Goal: Task Accomplishment & Management: Manage account settings

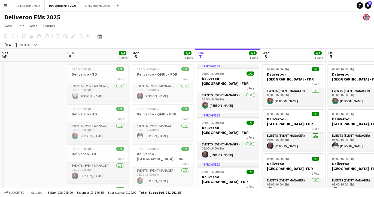
click at [5, 5] on app-icon "Menu" at bounding box center [5, 5] width 4 height 4
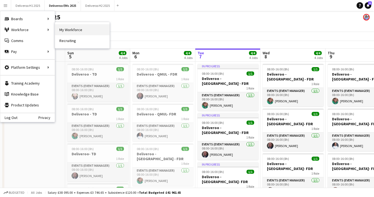
click at [64, 30] on link "My Workforce" at bounding box center [82, 29] width 54 height 11
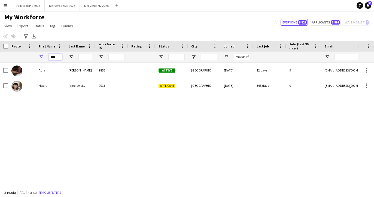
drag, startPoint x: 57, startPoint y: 57, endPoint x: 43, endPoint y: 57, distance: 13.9
click at [43, 57] on div "****" at bounding box center [50, 56] width 30 height 11
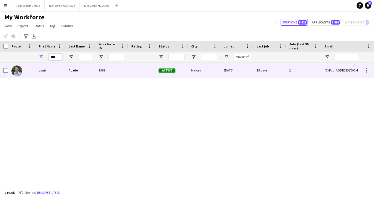
type input "****"
click at [44, 70] on div "Jomi" at bounding box center [50, 70] width 30 height 15
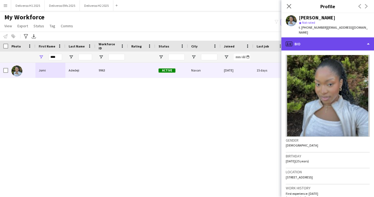
click at [341, 37] on div "profile Bio" at bounding box center [327, 43] width 93 height 13
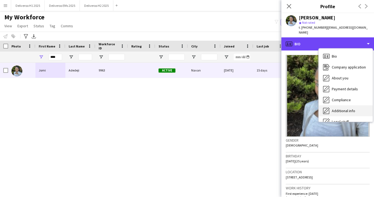
scroll to position [29, 0]
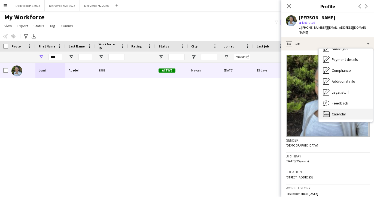
click at [335, 111] on span "Calendar" at bounding box center [339, 113] width 14 height 5
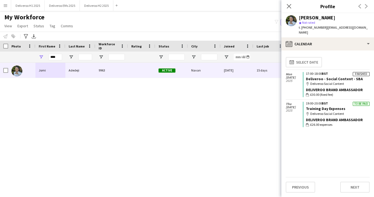
click at [361, 111] on div "map-marker Deliveroo Social Content" at bounding box center [338, 113] width 64 height 5
click at [356, 111] on div "map-marker Deliveroo Social Content" at bounding box center [338, 113] width 64 height 5
click at [361, 102] on div "To be paid" at bounding box center [361, 104] width 17 height 4
click at [325, 101] on span "BST" at bounding box center [325, 103] width 6 height 4
click at [325, 106] on link "Training Day Expenses" at bounding box center [325, 108] width 39 height 5
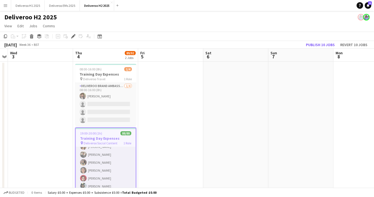
scroll to position [22, 0]
click at [312, 44] on button "Publish 10 jobs" at bounding box center [320, 44] width 33 height 7
